Goal: Information Seeking & Learning: Check status

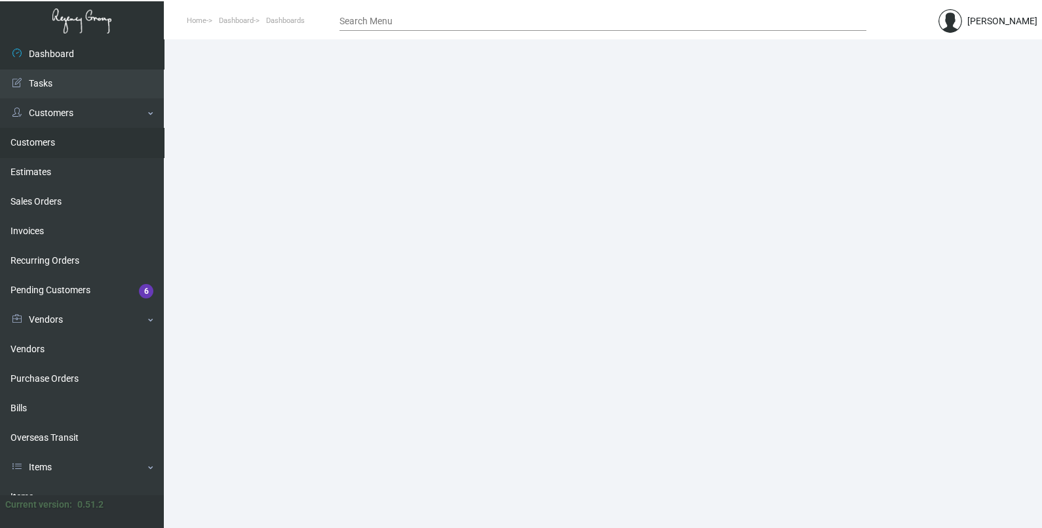
click at [56, 147] on link "Customers" at bounding box center [82, 142] width 164 height 29
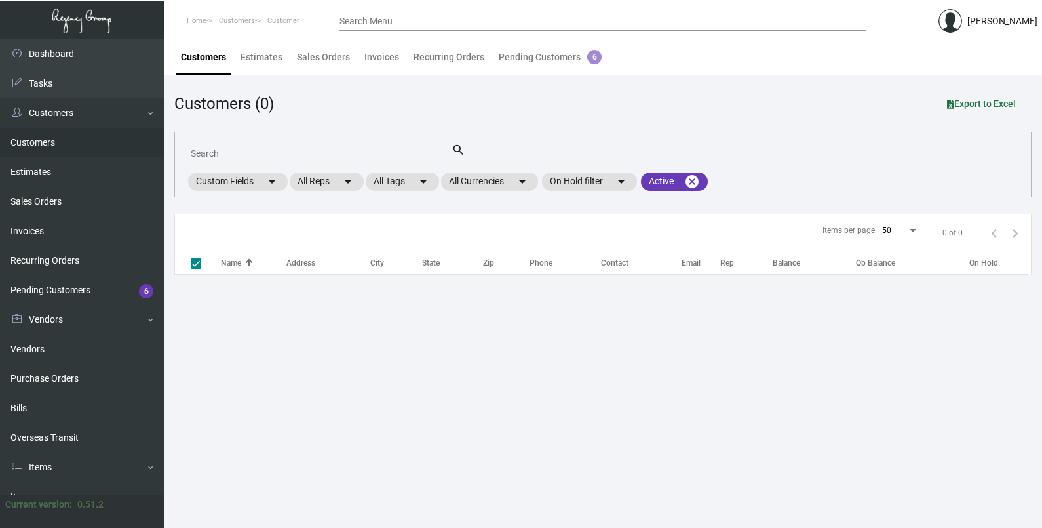
checkbox input "false"
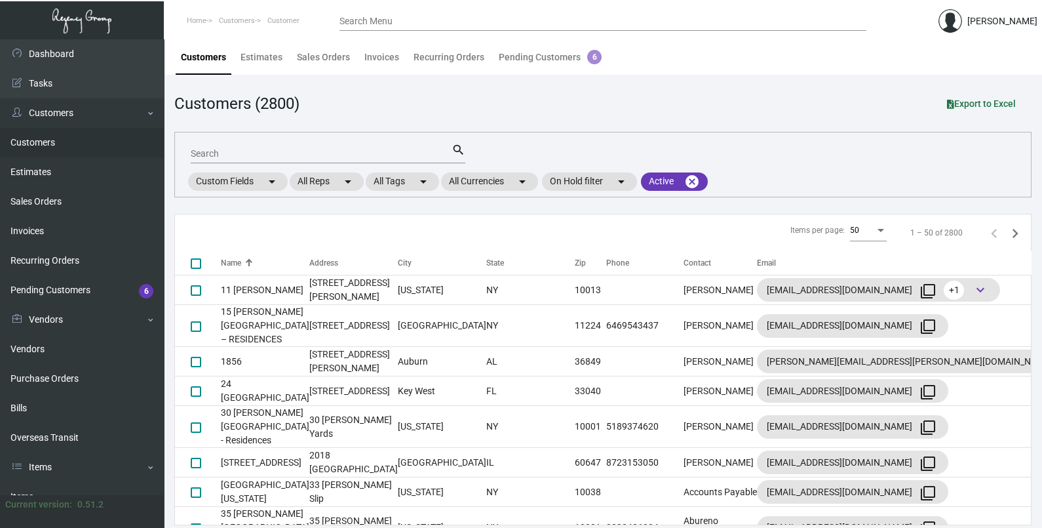
click at [364, 153] on input "Search" at bounding box center [321, 154] width 261 height 10
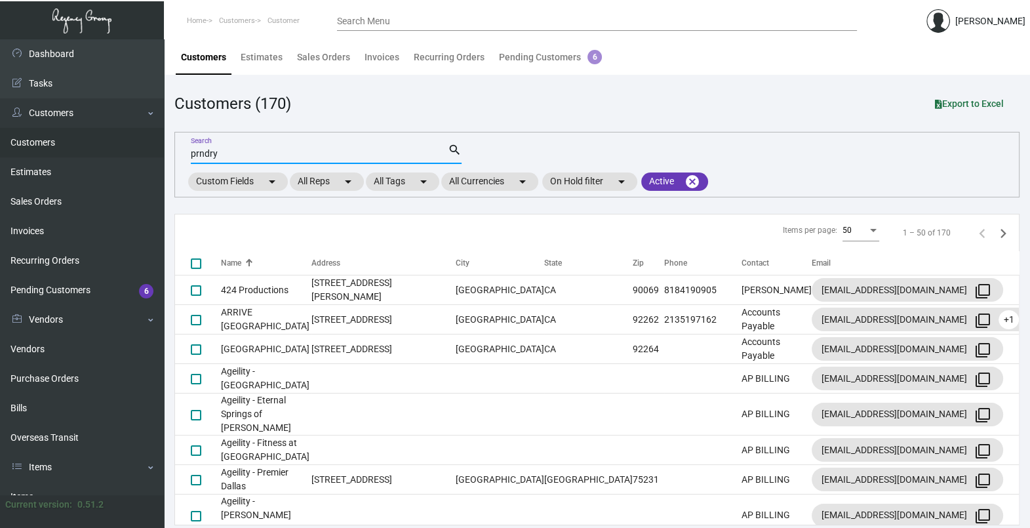
type input "prndry"
checkbox input "true"
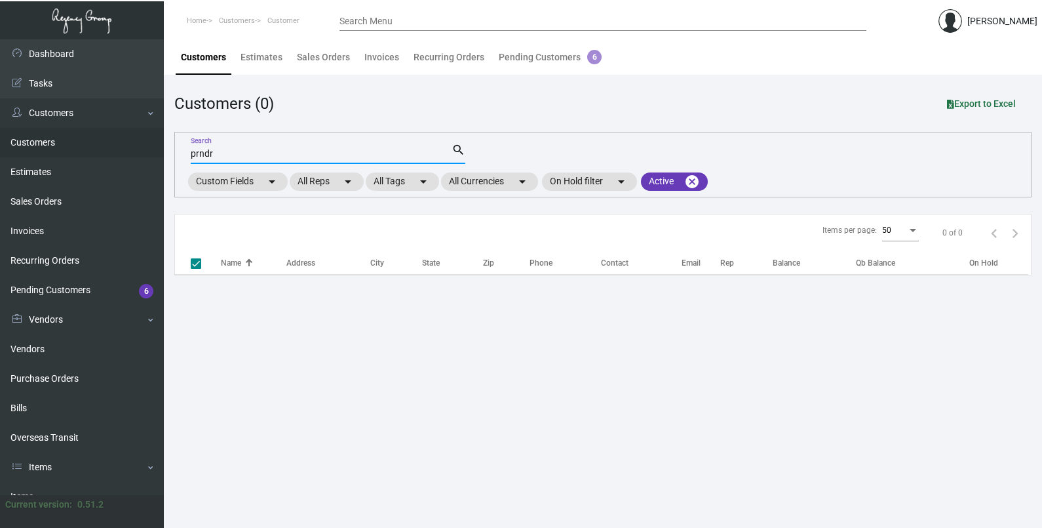
type input "prnd"
checkbox input "false"
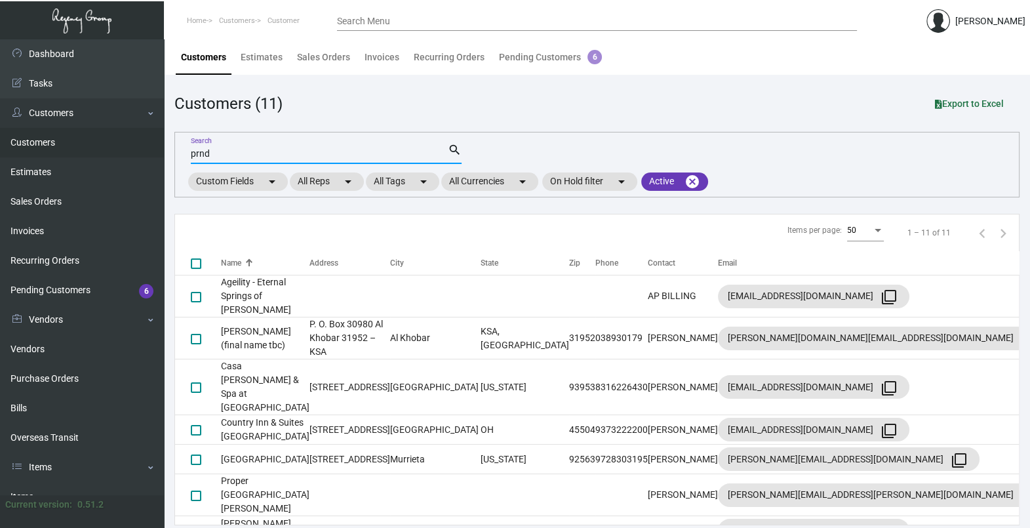
type input "prndr"
checkbox input "true"
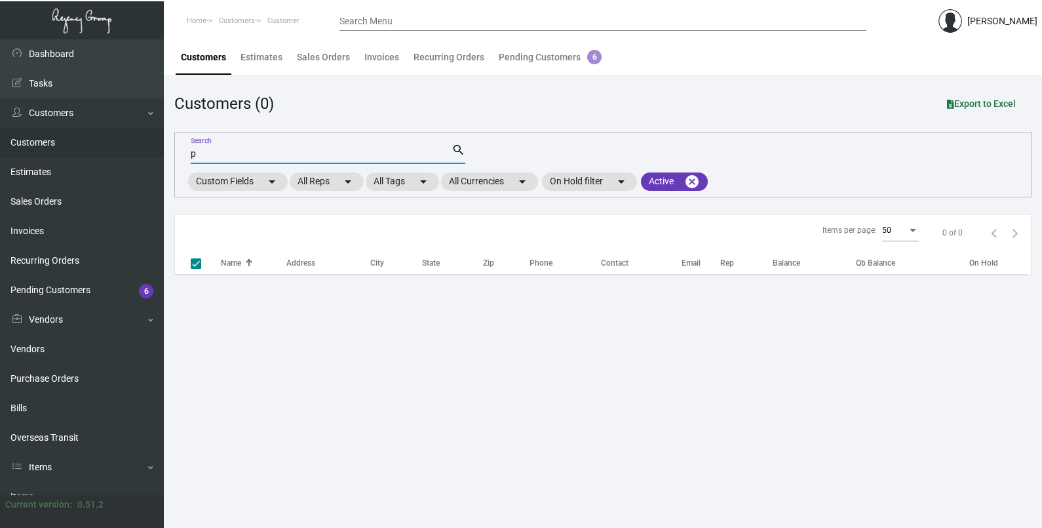
type input "pe"
checkbox input "false"
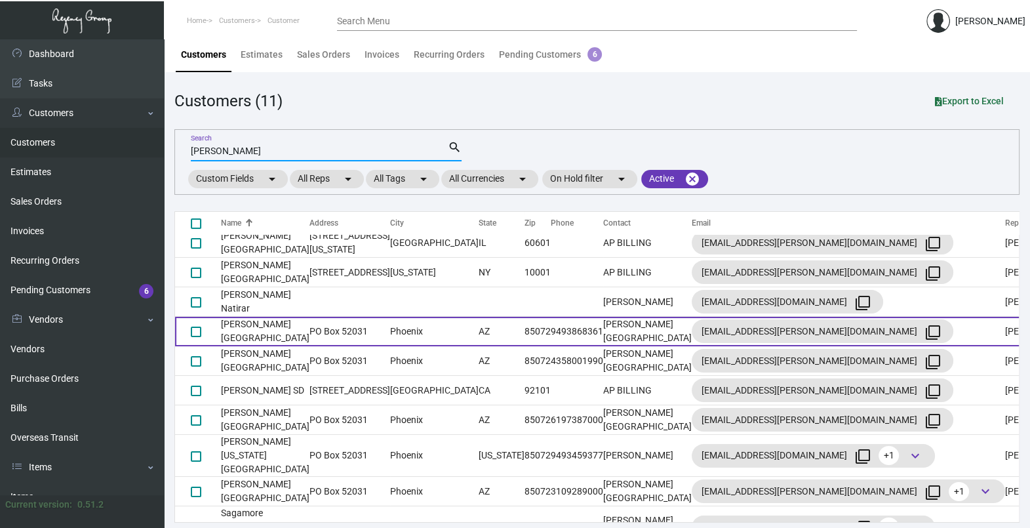
scroll to position [3, 0]
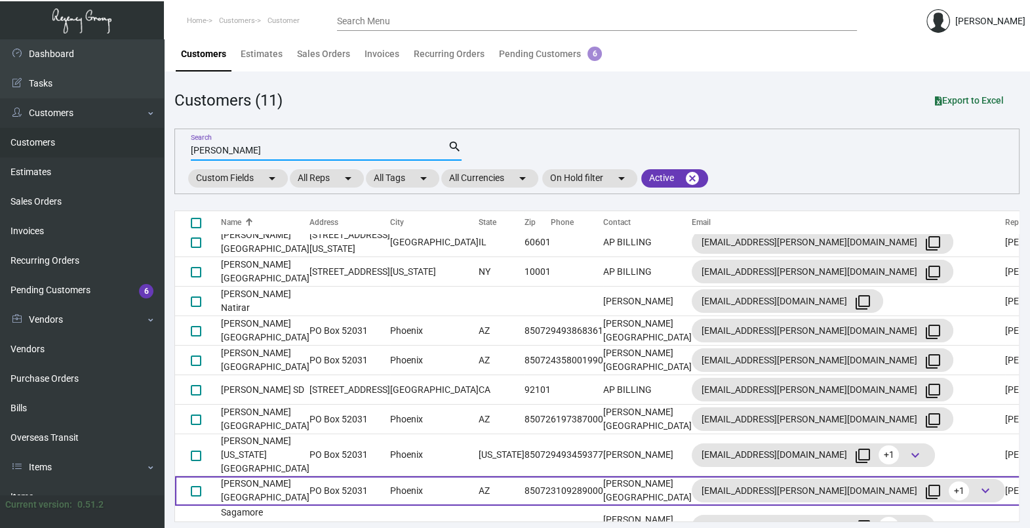
type input "[PERSON_NAME]"
click at [301, 476] on td "[PERSON_NAME] [GEOGRAPHIC_DATA]" at bounding box center [265, 490] width 88 height 29
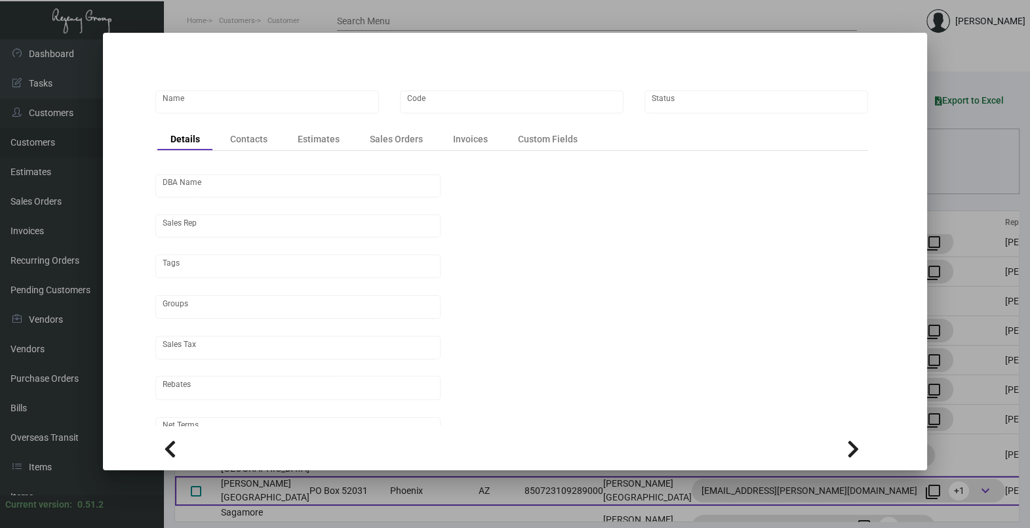
scroll to position [0, 0]
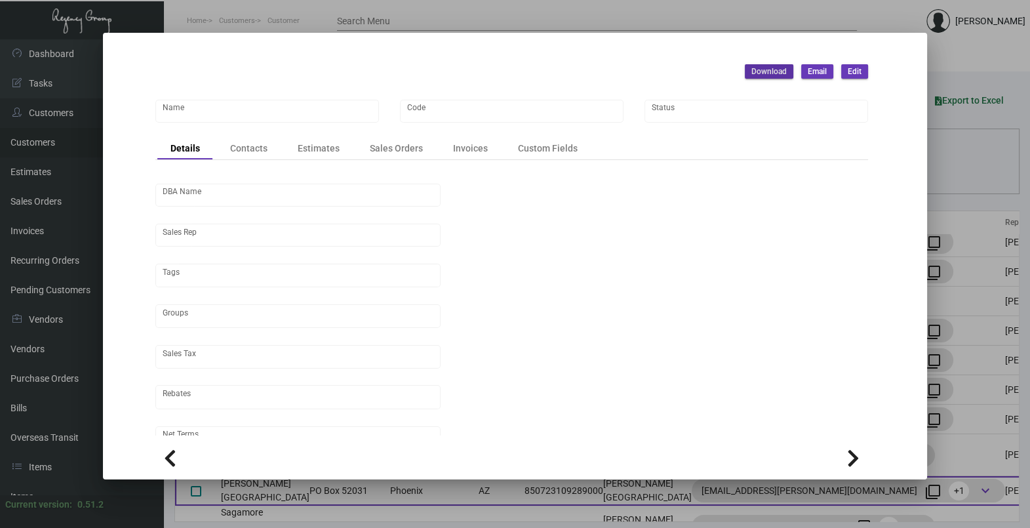
type input "[PERSON_NAME] [GEOGRAPHIC_DATA]"
type input "PENWH"
type input "[PERSON_NAME]"
type input "ST CA-[GEOGRAPHIC_DATA]-[GEOGRAPHIC_DATA]"
type input "Net 30"
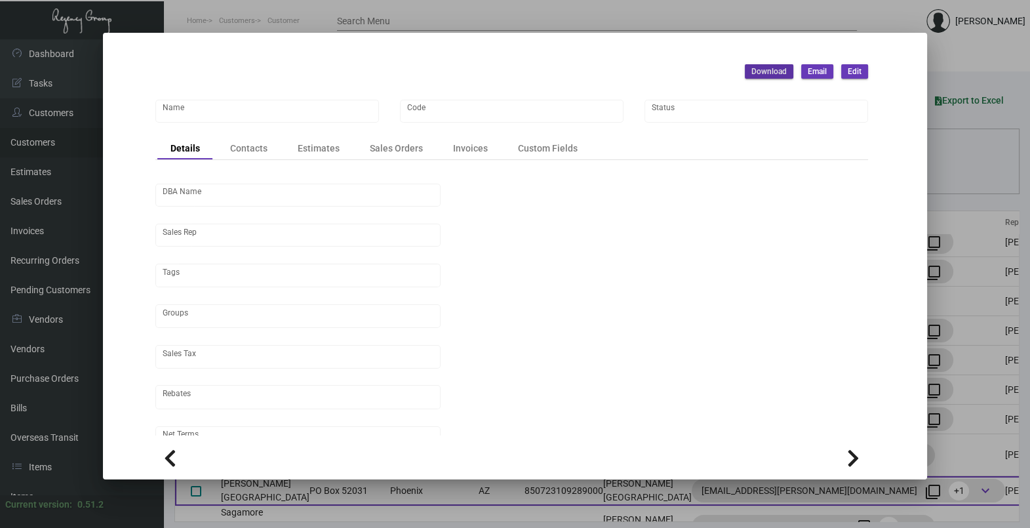
type input "United States Dollar $"
type input "$ 0.00"
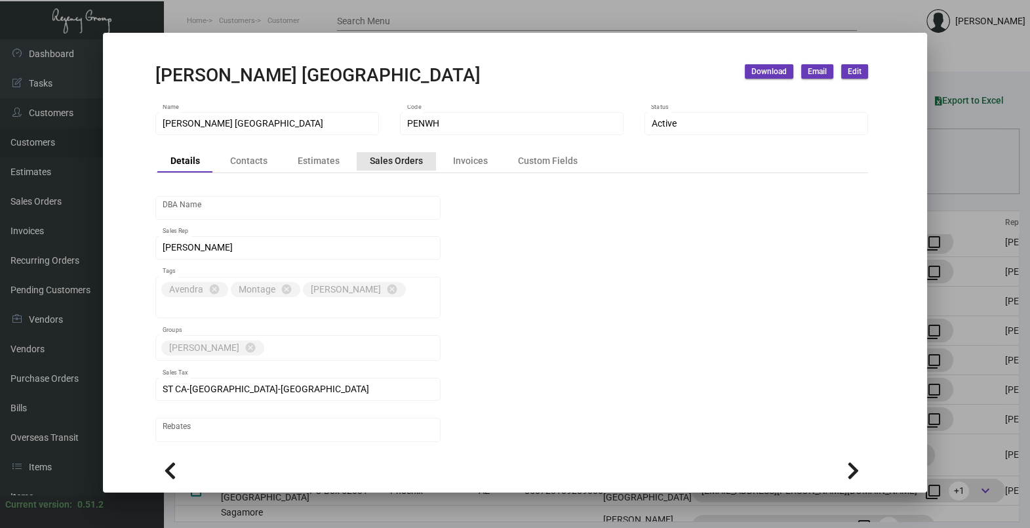
click at [400, 164] on div "Sales Orders" at bounding box center [396, 161] width 53 height 14
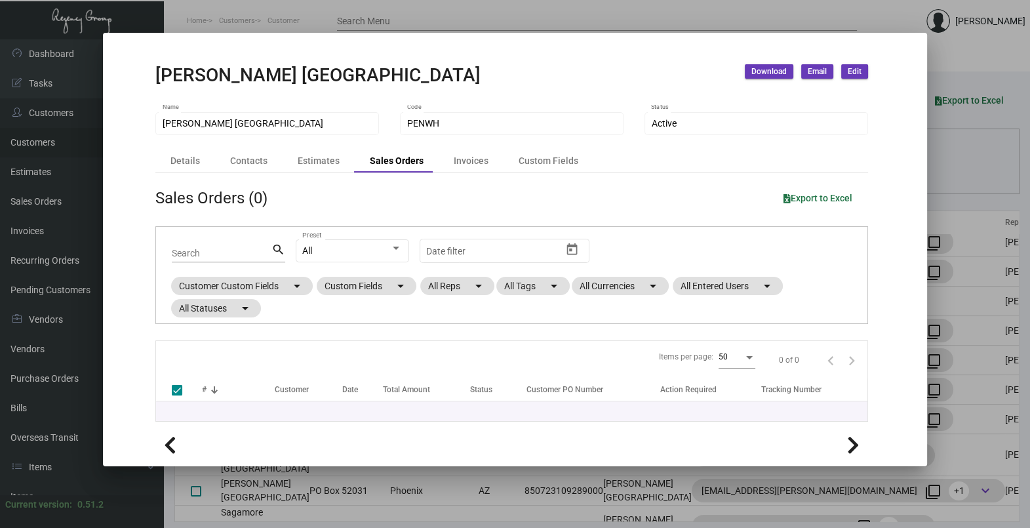
checkbox input "false"
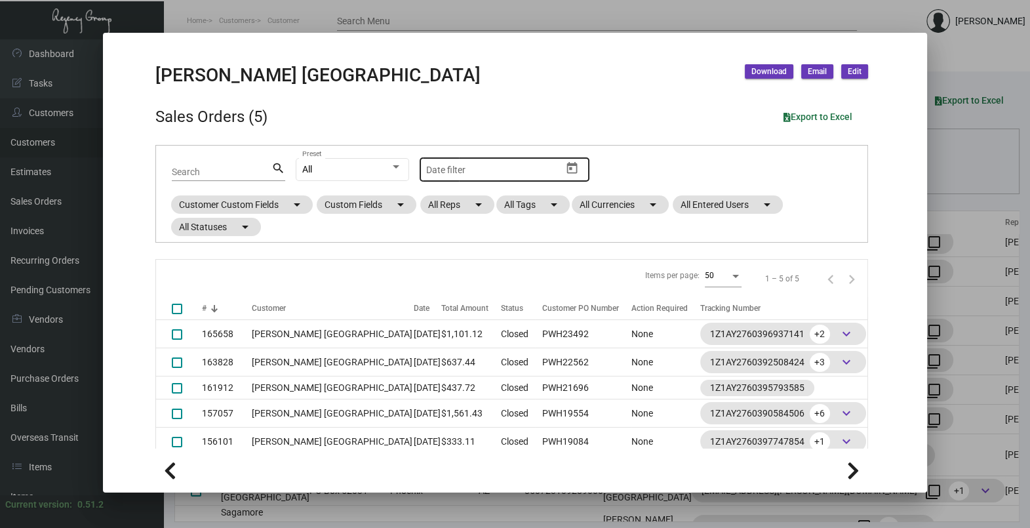
scroll to position [108, 0]
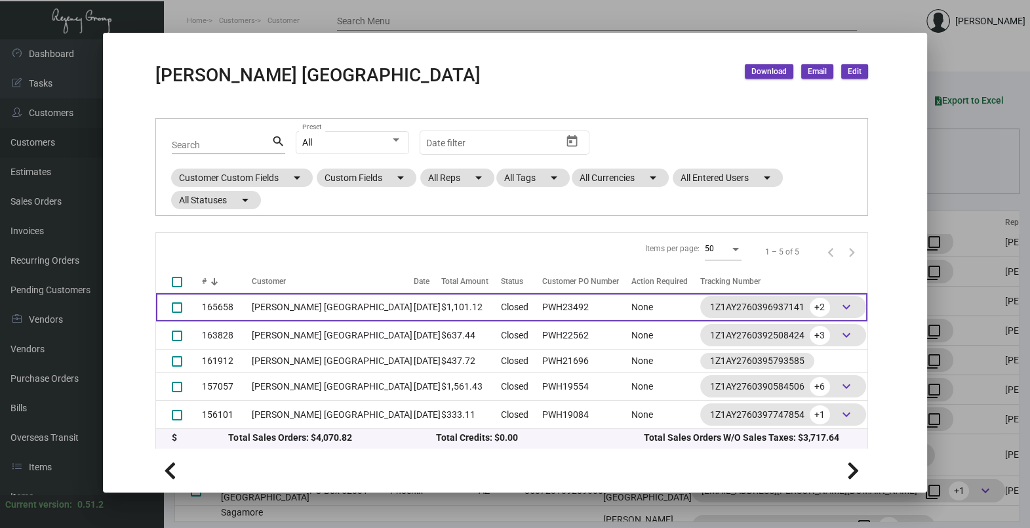
click at [441, 311] on td "$1,101.12" at bounding box center [471, 307] width 60 height 28
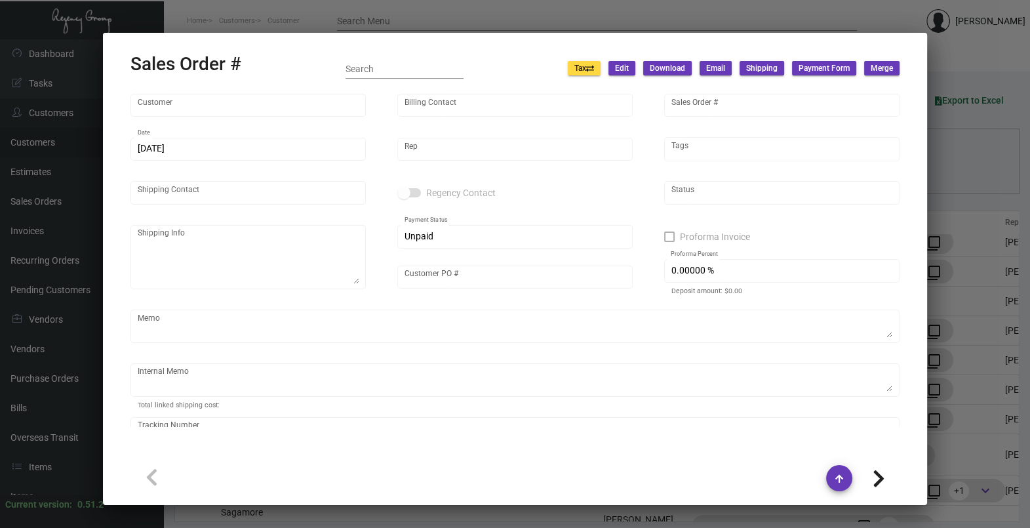
type input "[PERSON_NAME] [GEOGRAPHIC_DATA]"
type input "165658"
type input "[DATE]"
type input "[PERSON_NAME]"
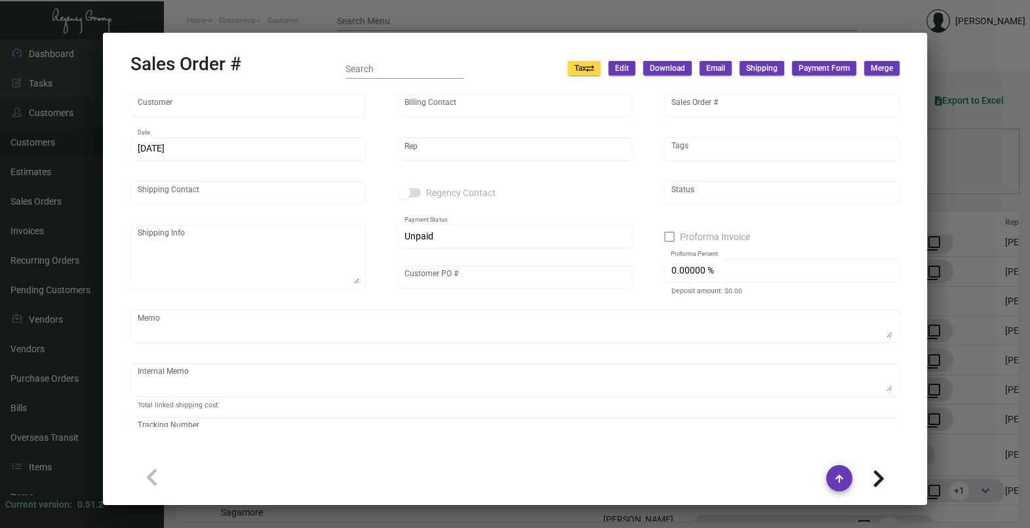
type input "[PERSON_NAME]"
type textarea "[PERSON_NAME] [GEOGRAPHIC_DATA] - [PERSON_NAME] [STREET_ADDRESS]"
type input "PWH23492"
type textarea "$8.35 for laundry bags 39.24"
type input "United States Dollar $"
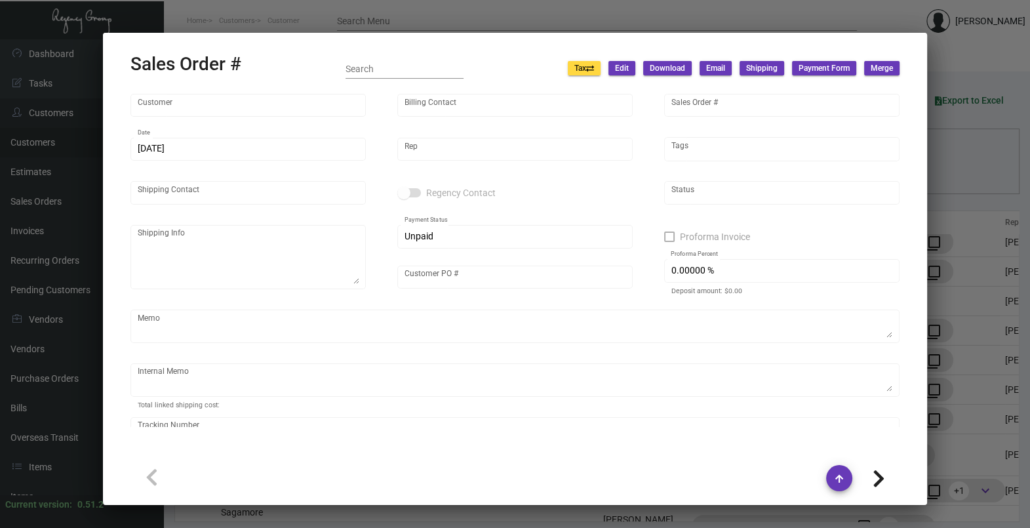
type input "9.50000 %"
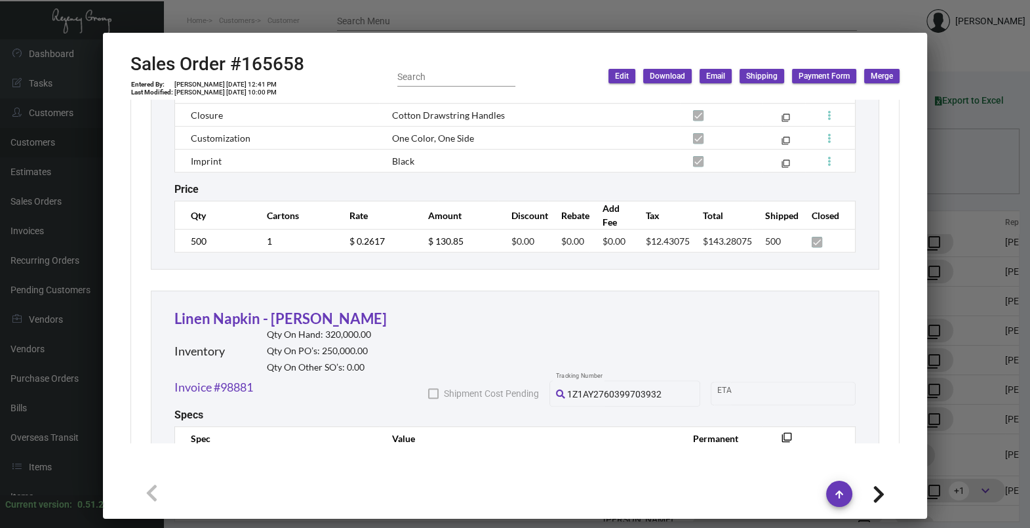
scroll to position [1393, 0]
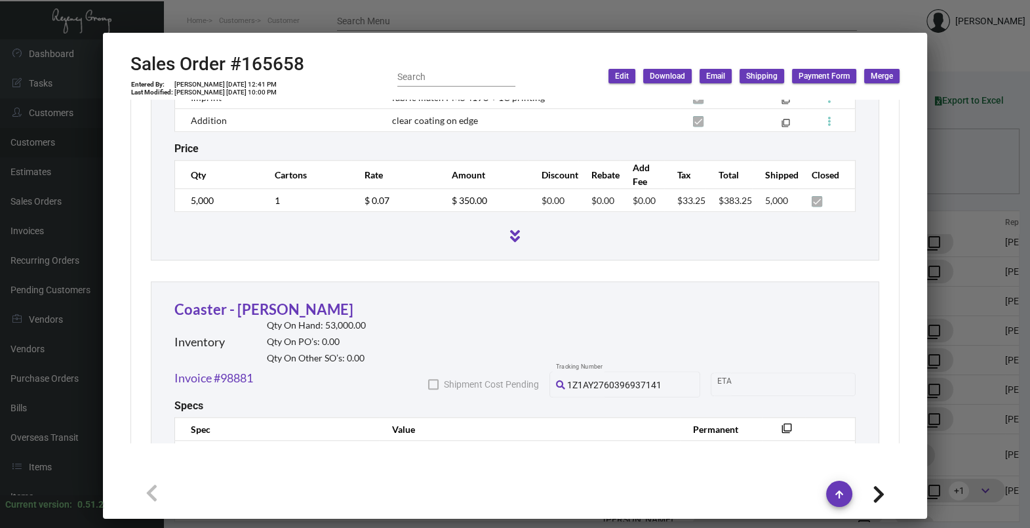
click at [949, 168] on div at bounding box center [515, 264] width 1030 height 528
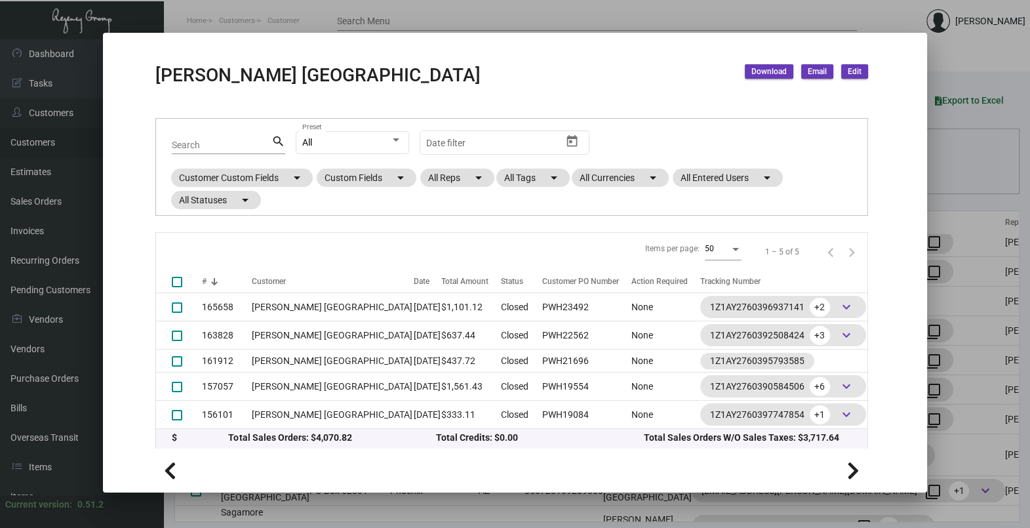
click at [960, 163] on div at bounding box center [515, 264] width 1030 height 528
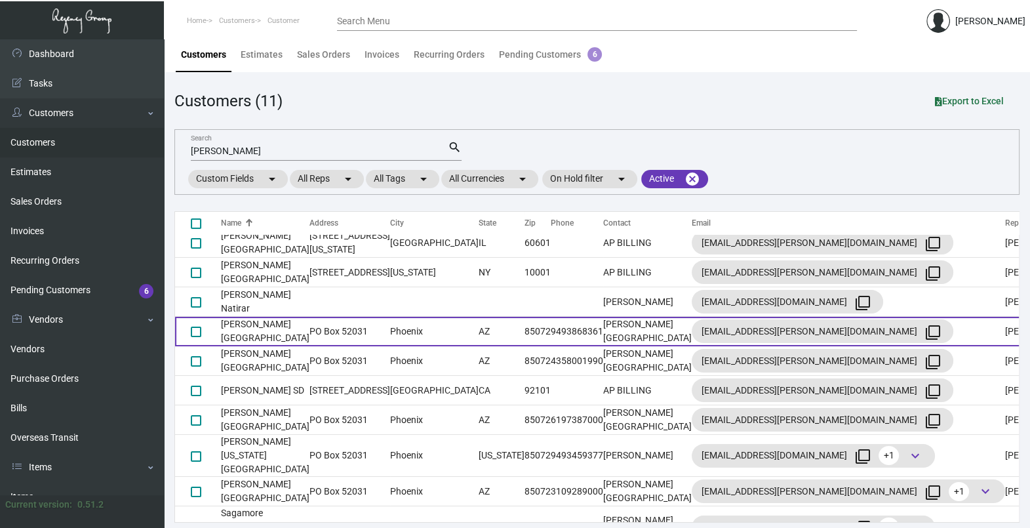
scroll to position [3, 0]
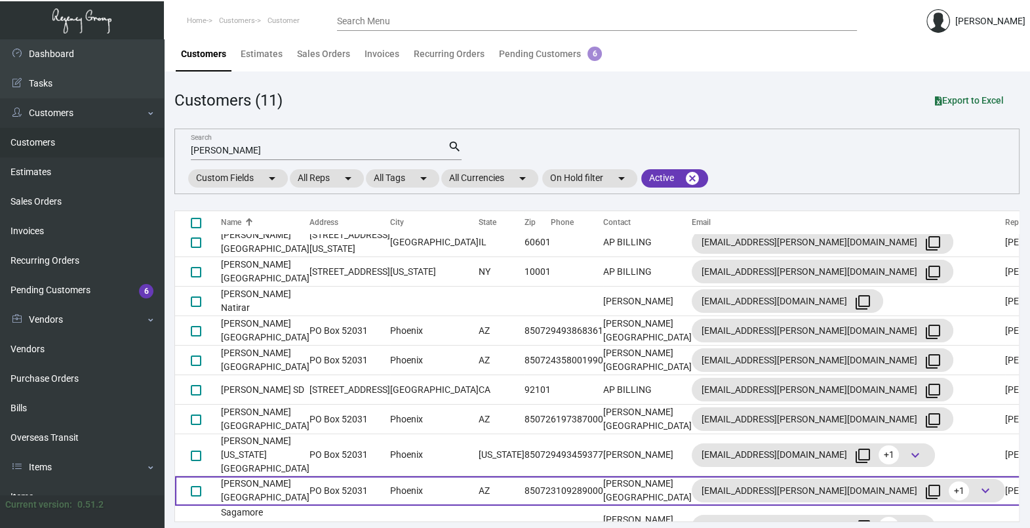
click at [292, 476] on td "[PERSON_NAME] [GEOGRAPHIC_DATA]" at bounding box center [265, 490] width 88 height 29
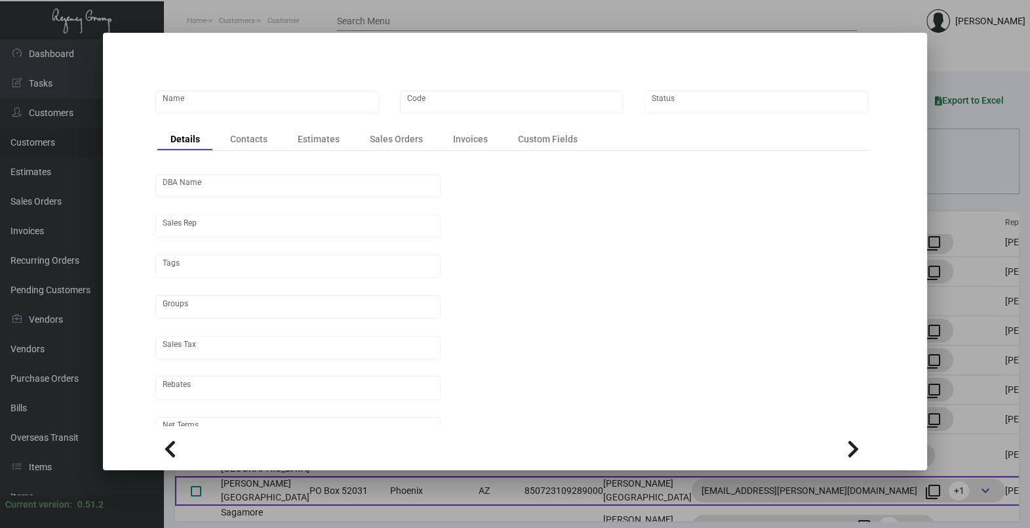
scroll to position [0, 0]
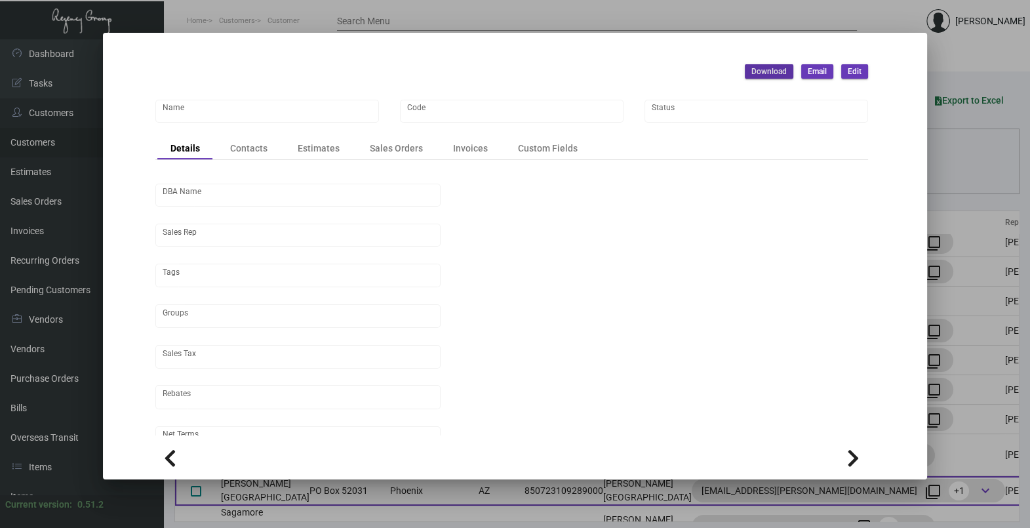
type input "[PERSON_NAME] [GEOGRAPHIC_DATA]"
type input "PENWH"
type input "[PERSON_NAME]"
type input "ST CA-[GEOGRAPHIC_DATA]-[GEOGRAPHIC_DATA]"
type input "Net 30"
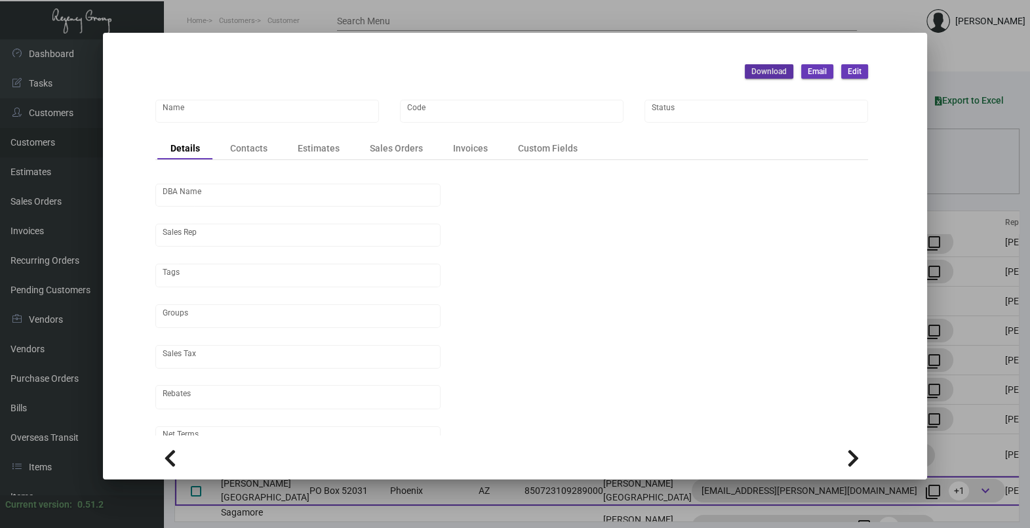
type input "United States Dollar $"
type input "$ 0.00"
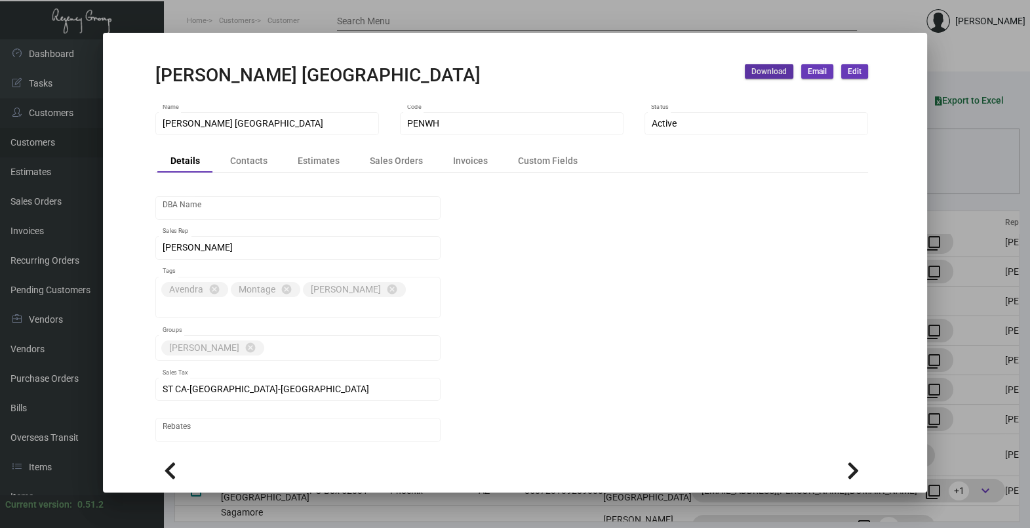
click at [957, 146] on div at bounding box center [515, 264] width 1030 height 528
